Goal: Check status: Check status

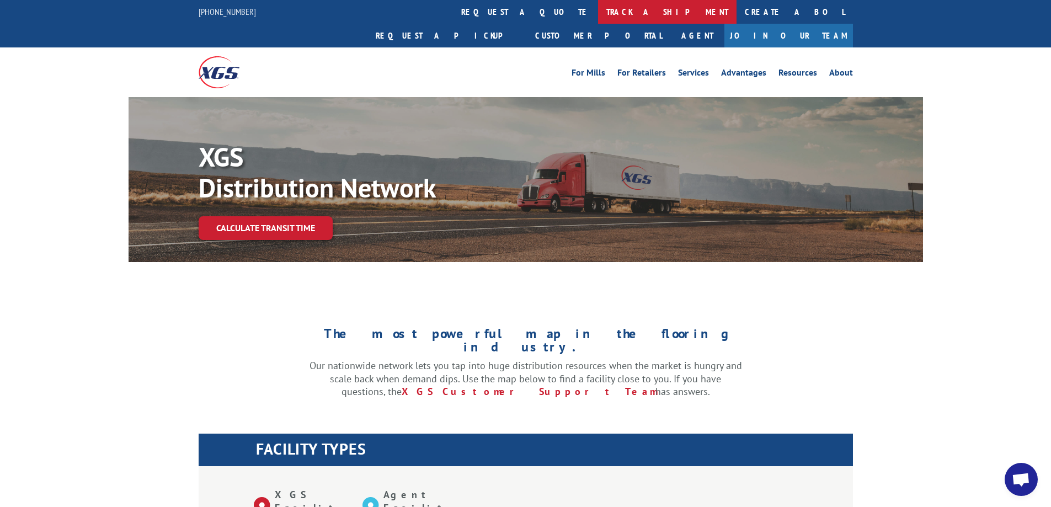
click at [598, 19] on link "track a shipment" at bounding box center [667, 12] width 139 height 24
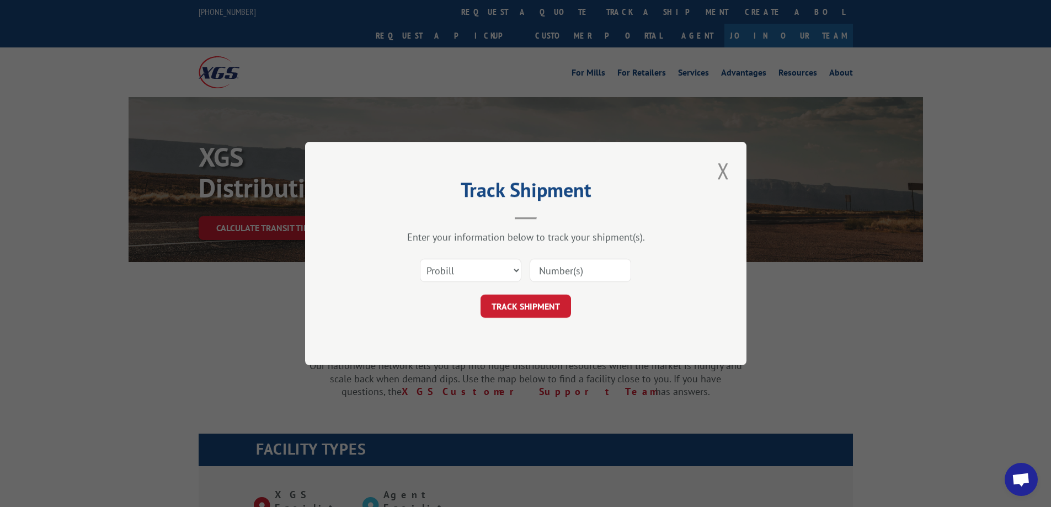
click at [552, 272] on input at bounding box center [581, 270] width 102 height 23
paste input "17537326"
type input "17537326"
click at [540, 309] on button "TRACK SHIPMENT" at bounding box center [526, 306] width 91 height 23
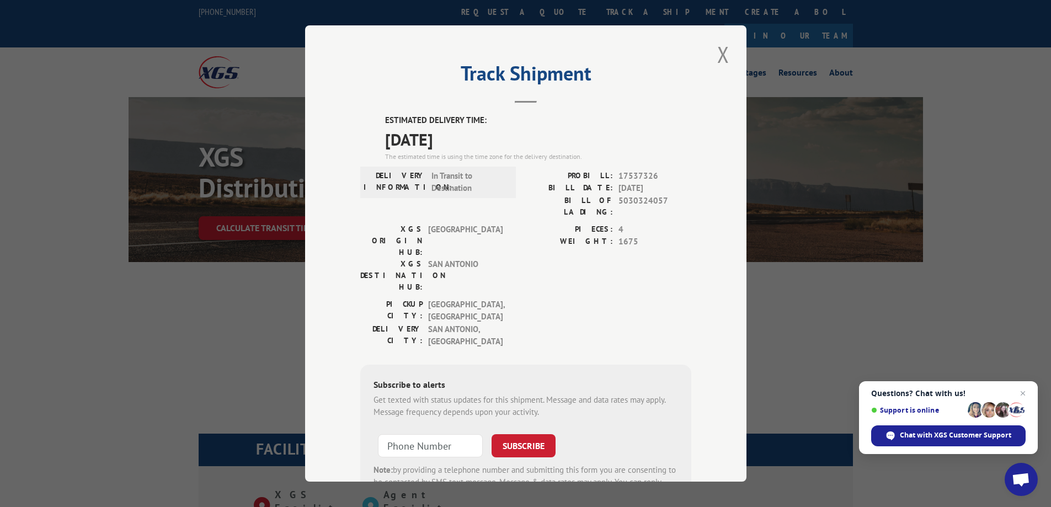
click at [626, 174] on span "17537326" at bounding box center [655, 176] width 73 height 13
copy span "17537326"
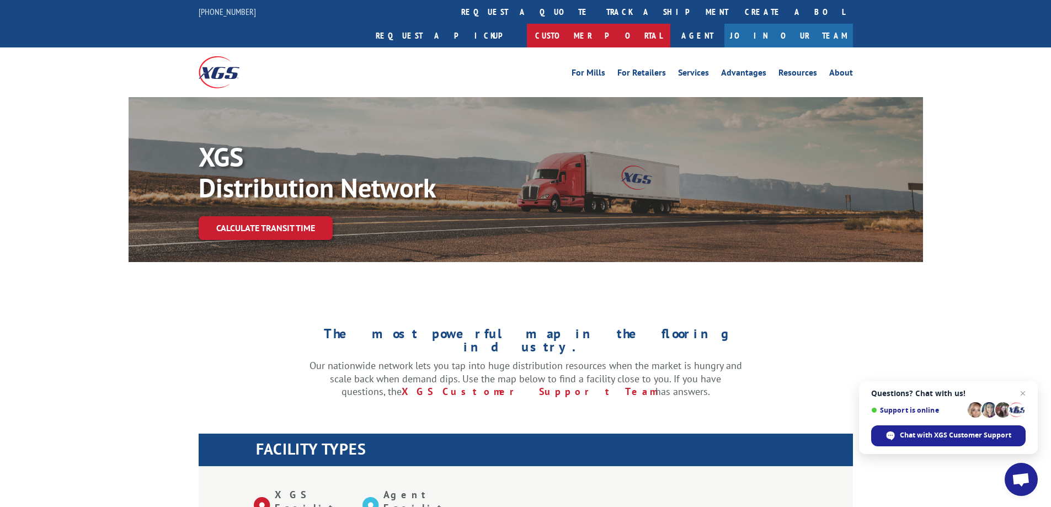
click at [671, 24] on link "Customer Portal" at bounding box center [599, 36] width 144 height 24
